Goal: Find specific page/section: Find specific page/section

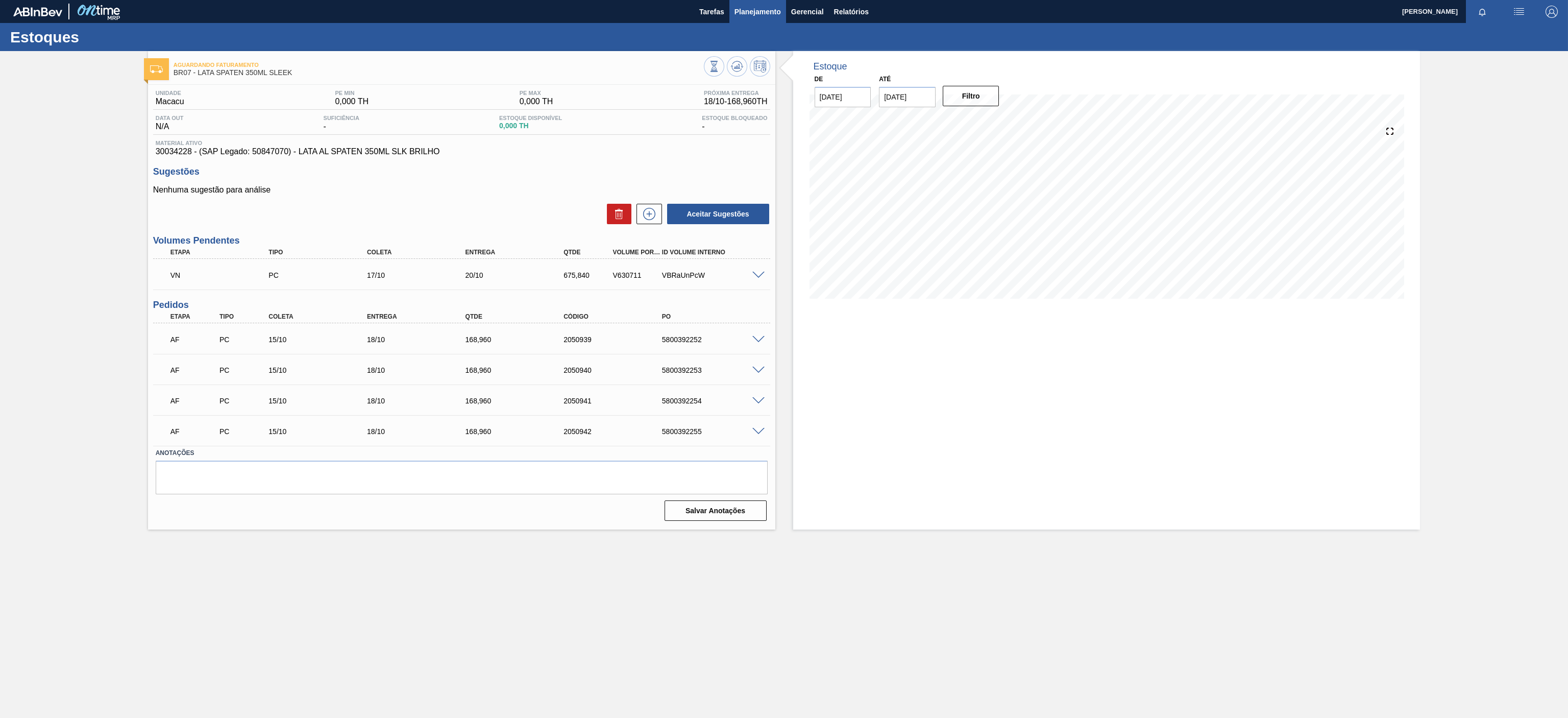
click at [751, 11] on span "Planejamento" at bounding box center [758, 11] width 47 height 12
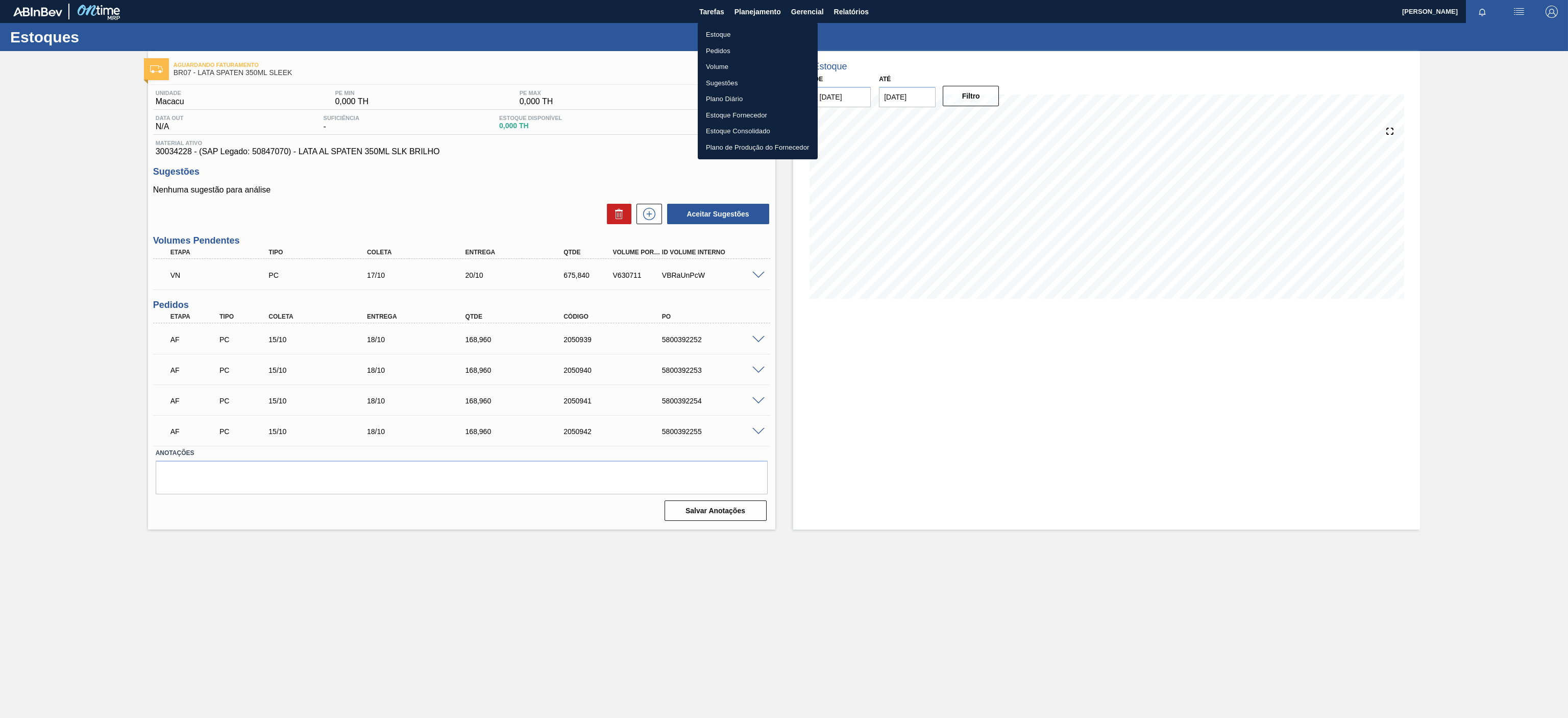
drag, startPoint x: 709, startPoint y: 36, endPoint x: 753, endPoint y: 27, distance: 44.9
click at [711, 35] on li "Estoque" at bounding box center [758, 34] width 120 height 16
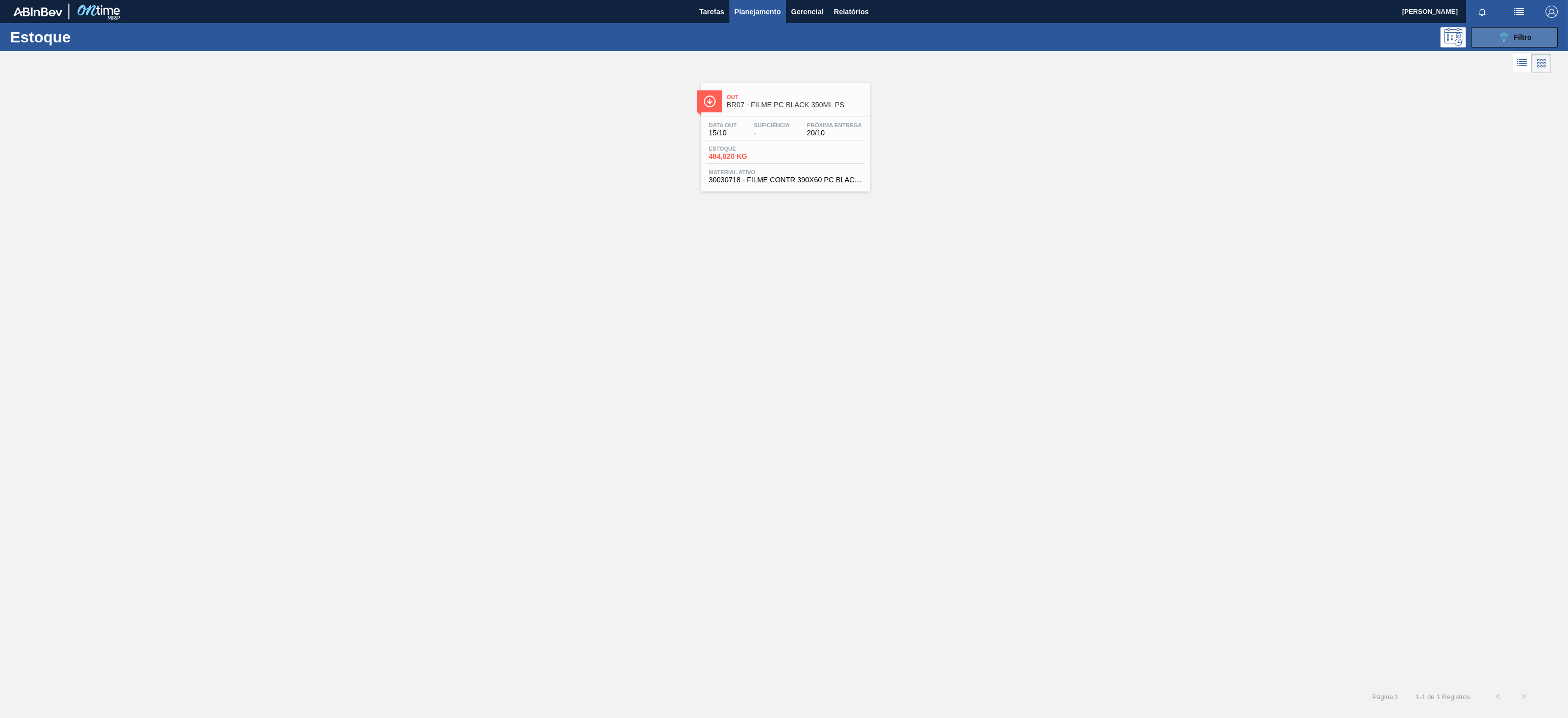
click at [1491, 40] on button "089F7B8B-B2A5-4AFE-B5C0-19BA573D28AC Filtro" at bounding box center [1514, 36] width 87 height 20
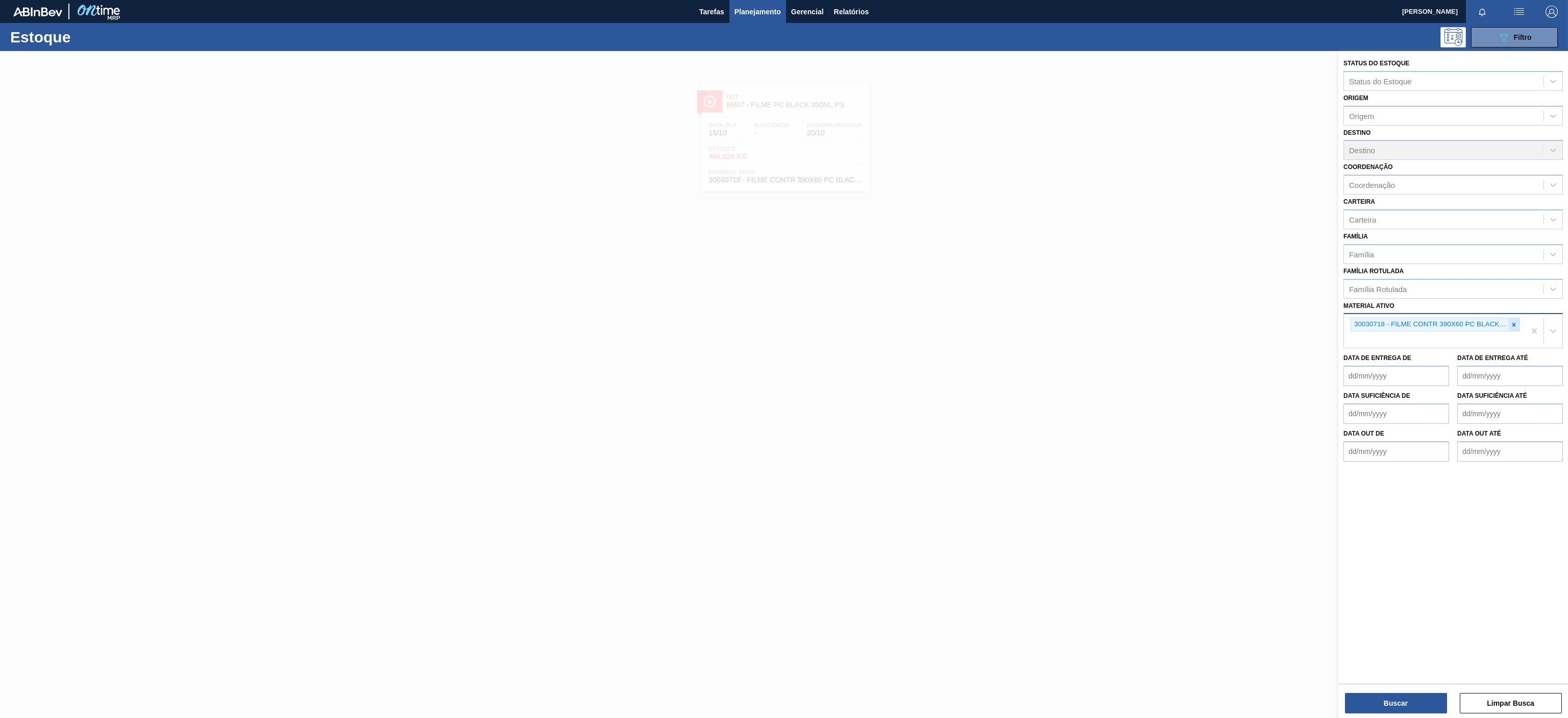
click at [1514, 324] on icon at bounding box center [1514, 325] width 4 height 4
paste ativo "30029736"
type ativo "30029736"
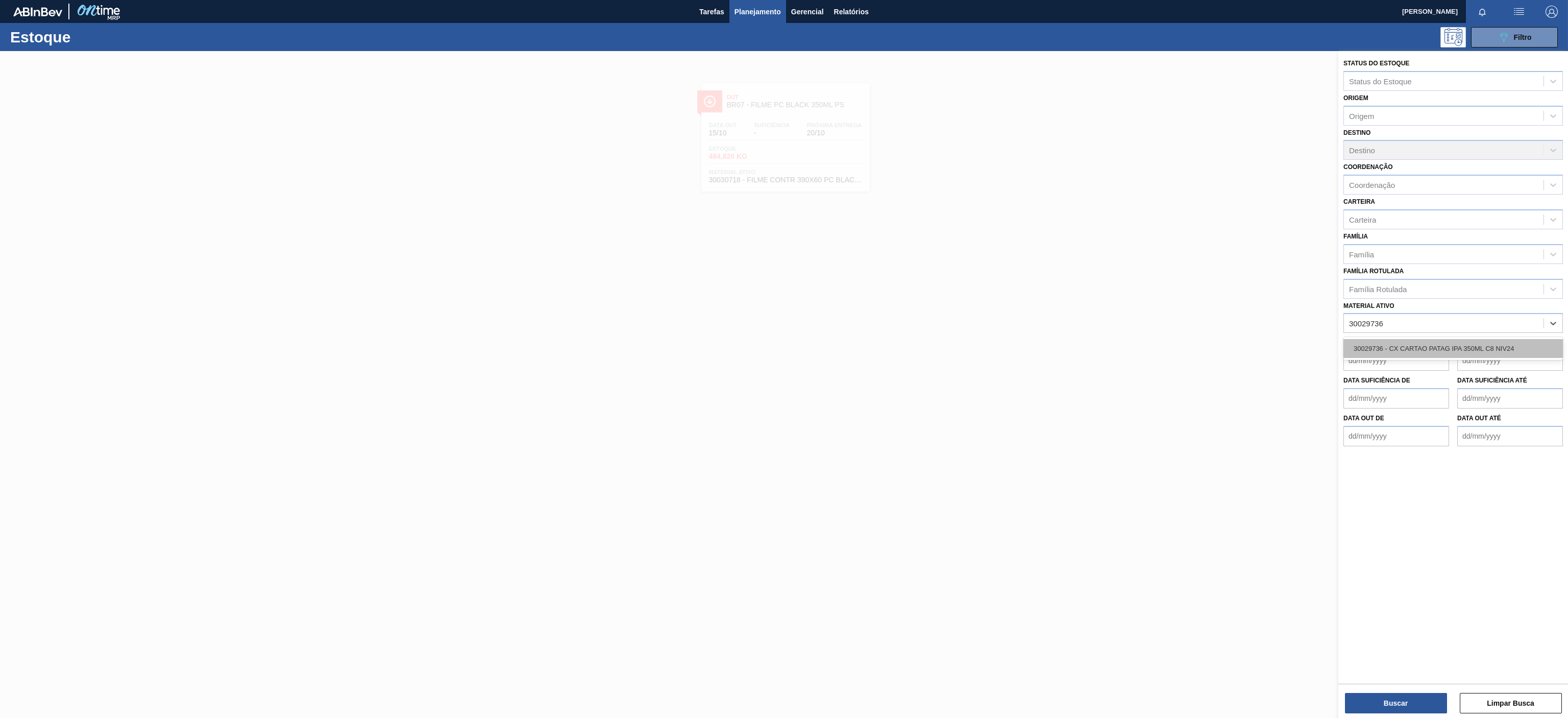
click at [1450, 346] on div "30029736 - CX CARTAO PATAG IPA 350ML C8 NIV24" at bounding box center [1453, 349] width 220 height 19
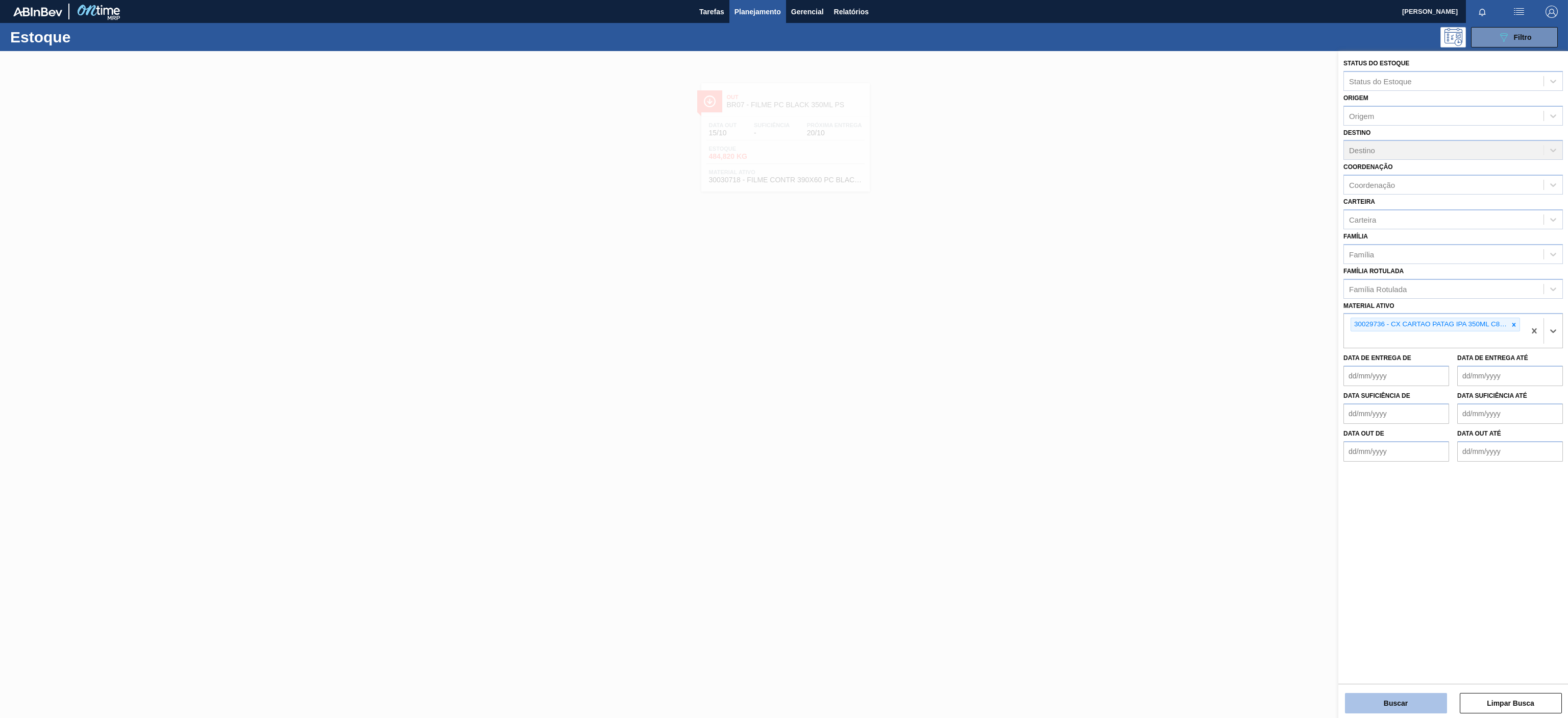
click at [1398, 701] on button "Buscar" at bounding box center [1395, 703] width 102 height 20
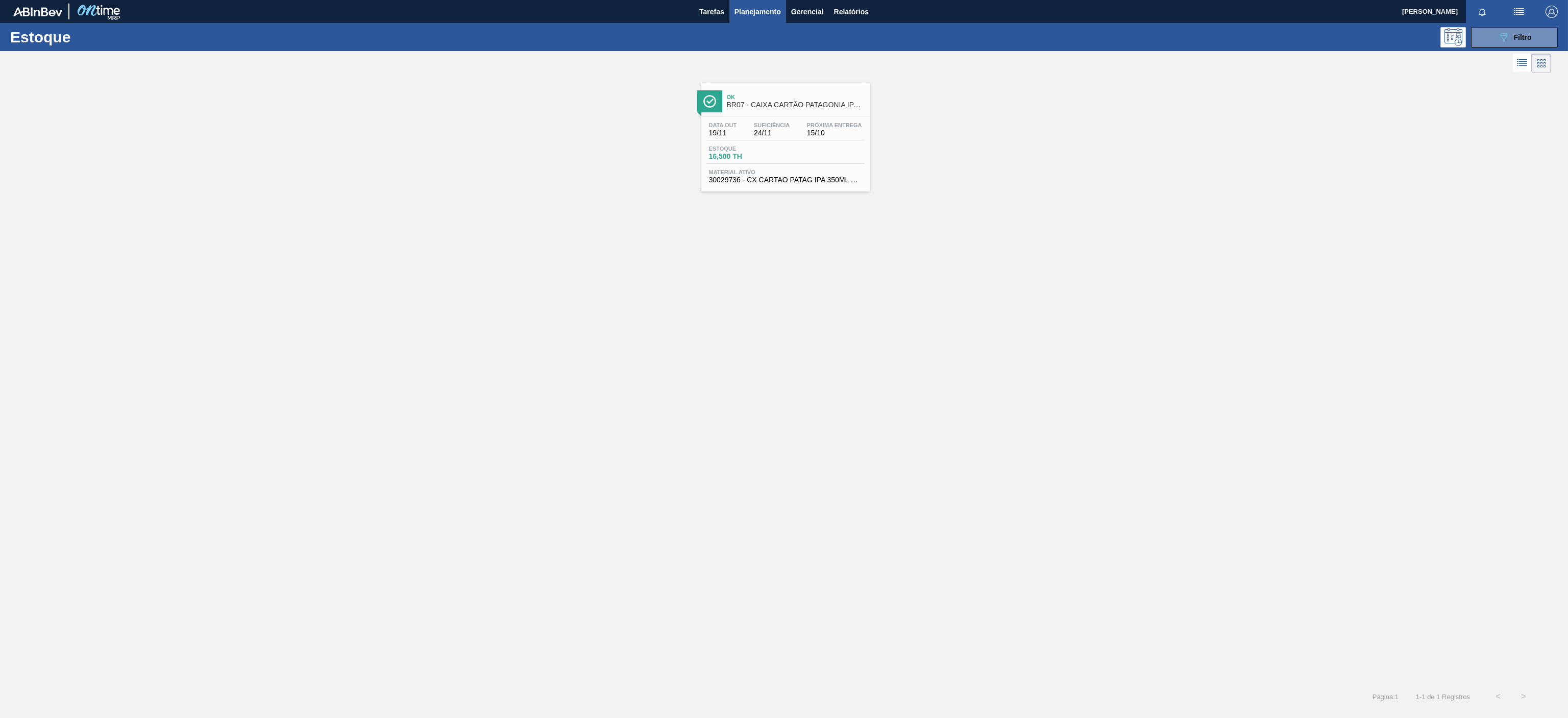
click at [810, 101] on span "BR07 - CAIXA CARTÃO PATAGONIA IPA 350ML" at bounding box center [796, 105] width 138 height 8
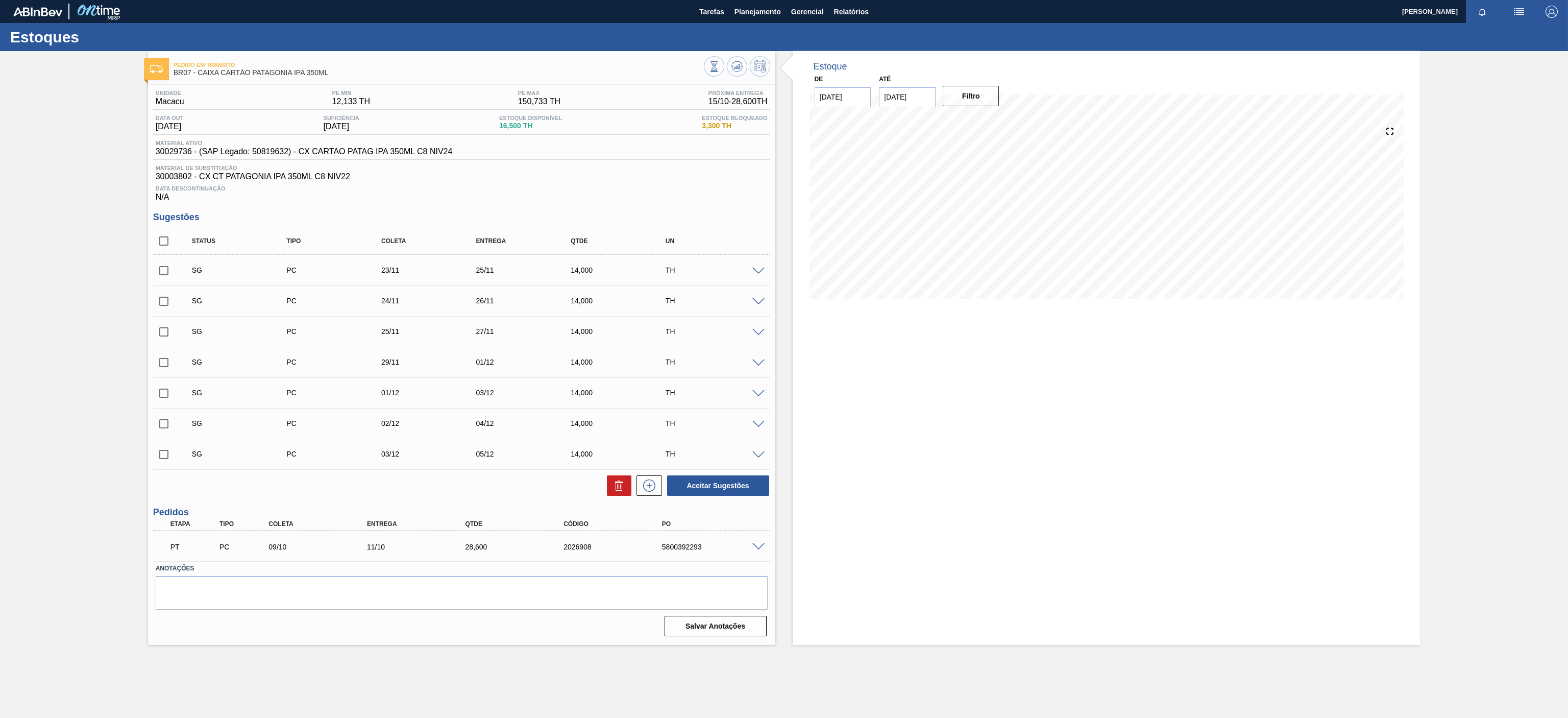
click at [911, 450] on div "Estoque De [DATE] Até [DATE] Filtro" at bounding box center [1106, 347] width 627 height 594
